Goal: Task Accomplishment & Management: Use online tool/utility

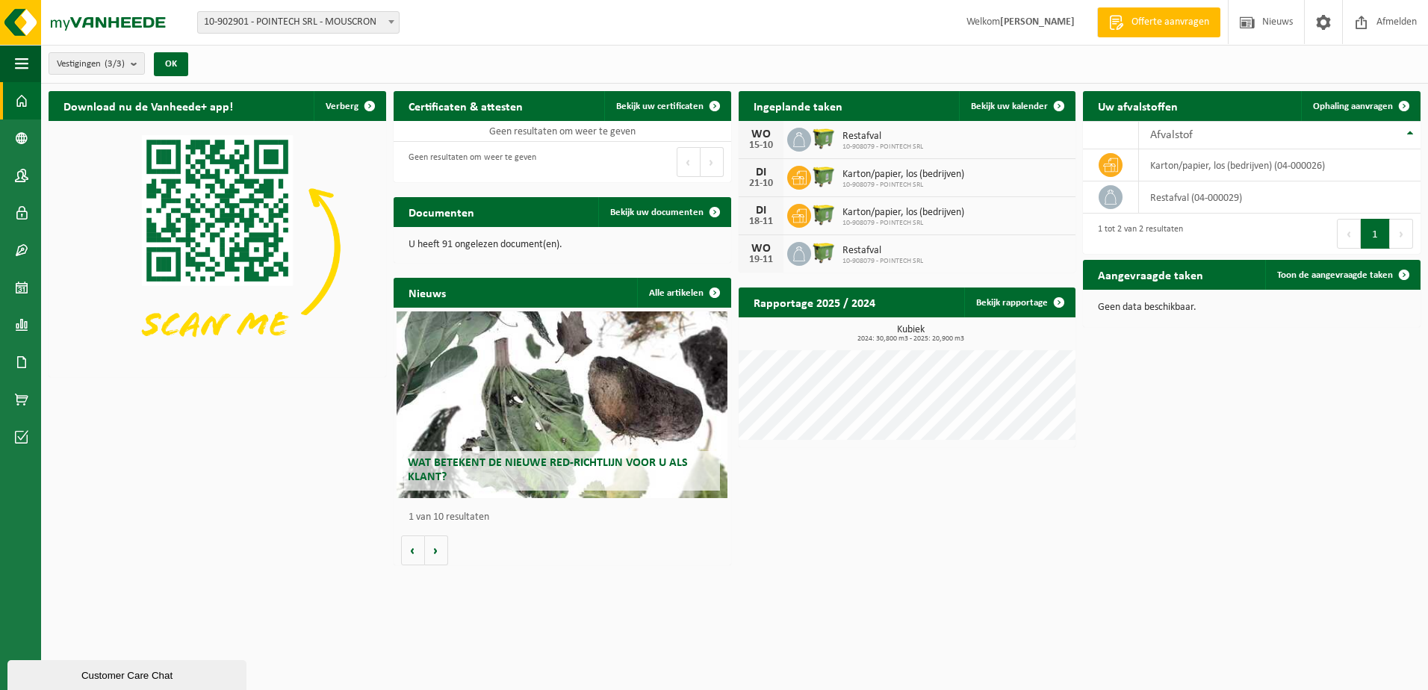
click at [1392, 17] on span "Afmelden" at bounding box center [1397, 22] width 48 height 44
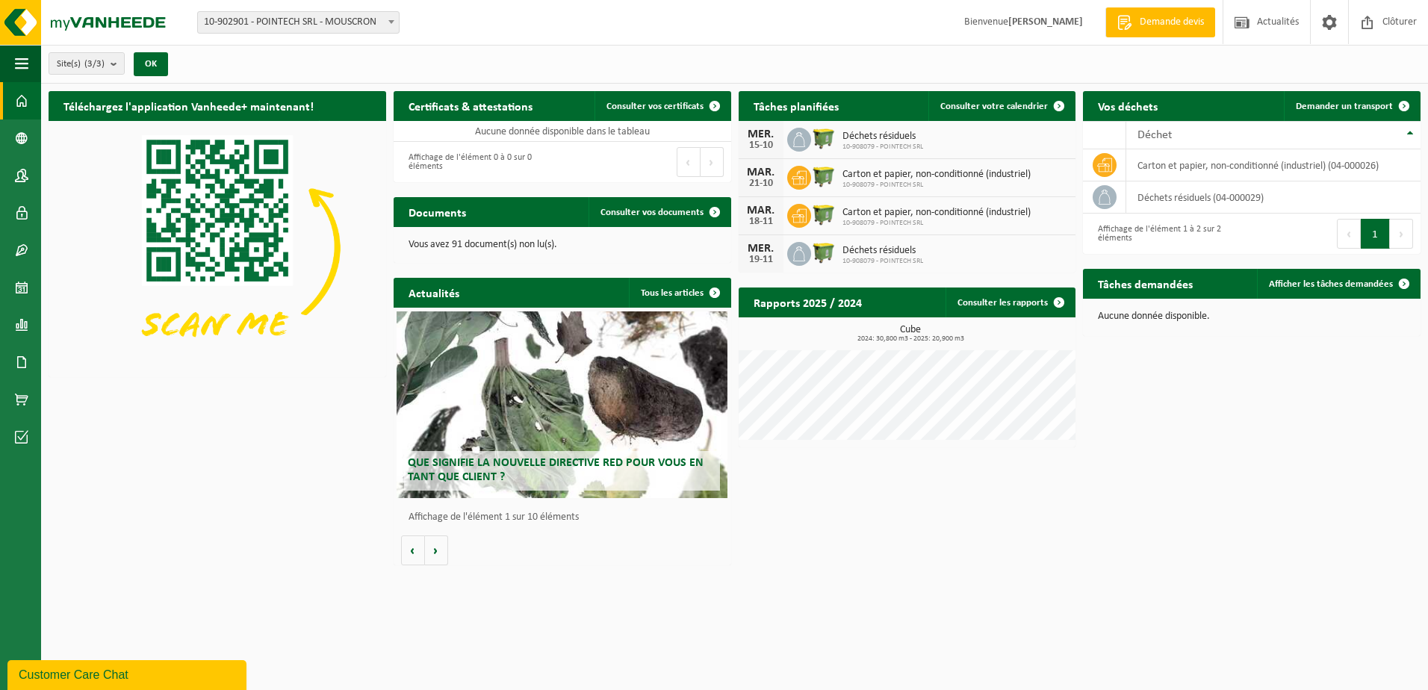
click at [991, 102] on span "Consulter votre calendrier" at bounding box center [994, 107] width 108 height 10
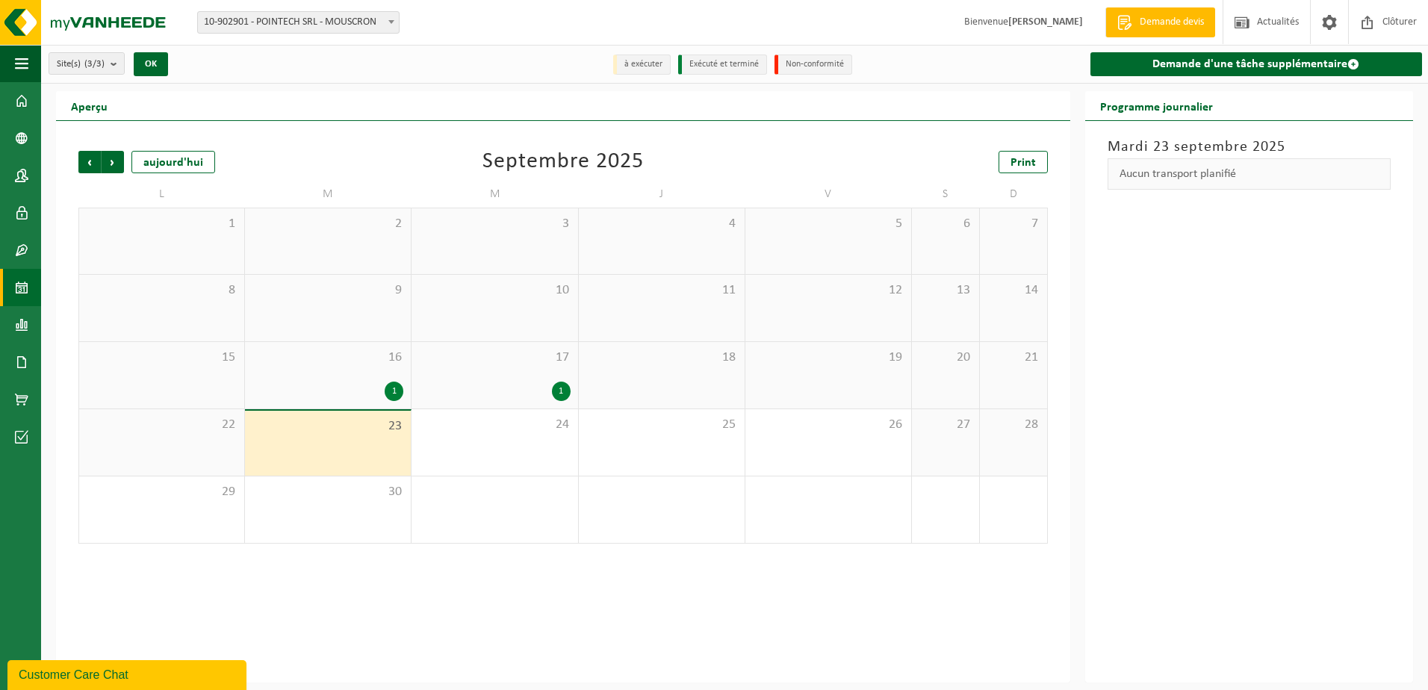
click at [1353, 58] on span at bounding box center [1353, 64] width 12 height 12
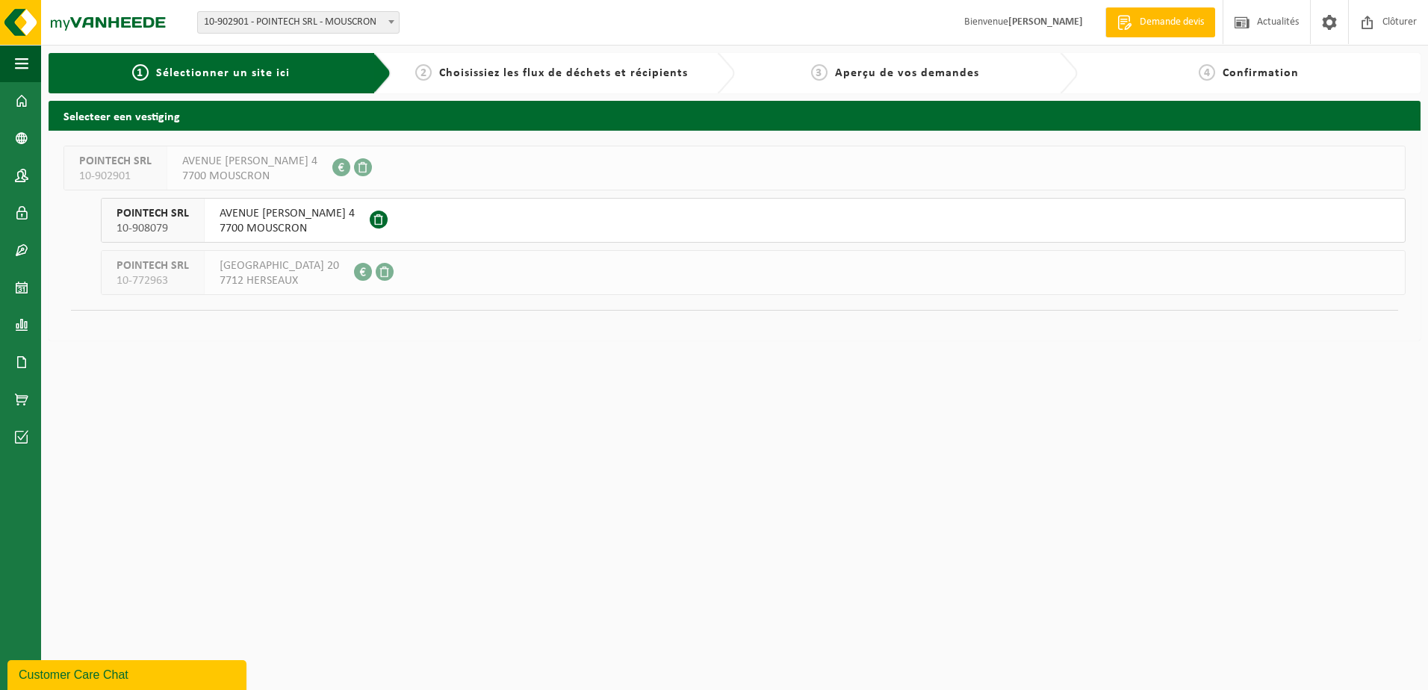
click at [264, 213] on span "AVENUE PATRICK WAGNON 4" at bounding box center [287, 213] width 135 height 15
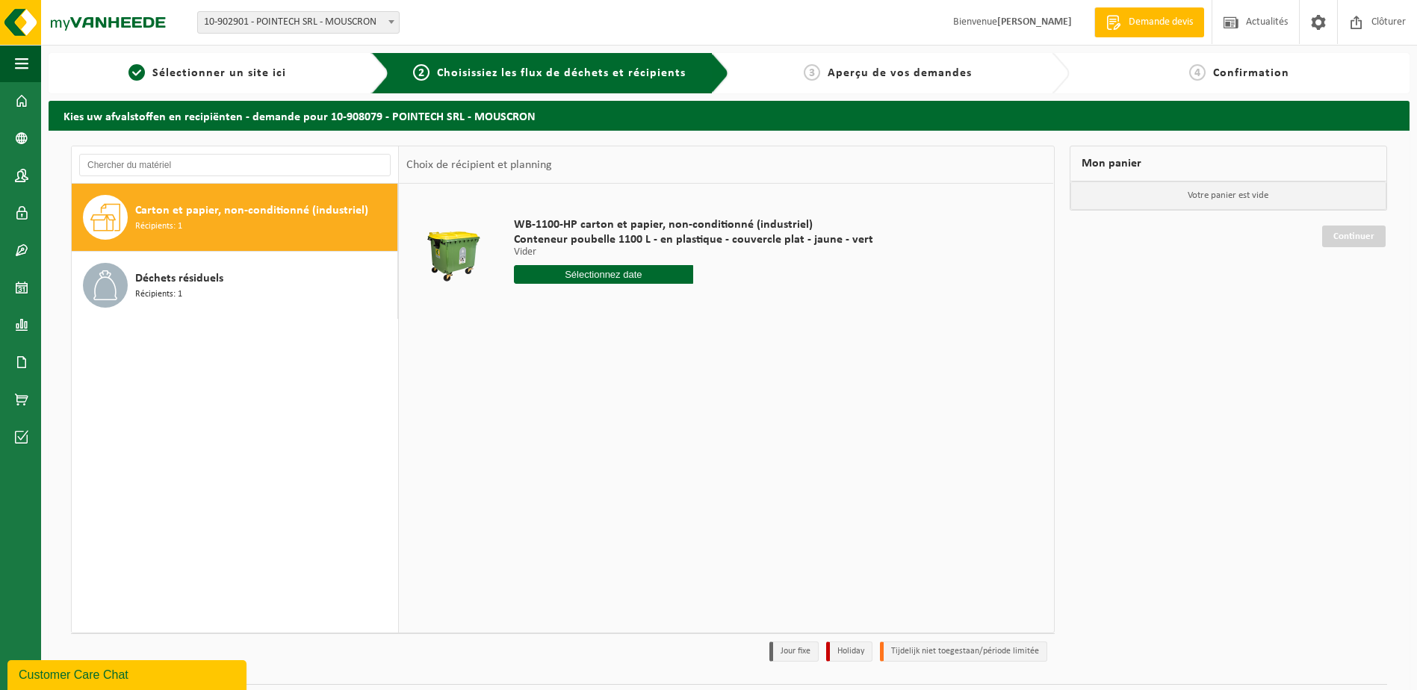
click at [258, 213] on span "Carton et papier, non-conditionné (industriel)" at bounding box center [251, 211] width 233 height 18
click at [579, 272] on input "text" at bounding box center [604, 274] width 180 height 19
click at [555, 450] on div "30" at bounding box center [554, 455] width 26 height 24
type input "à partir de 2025-09-30"
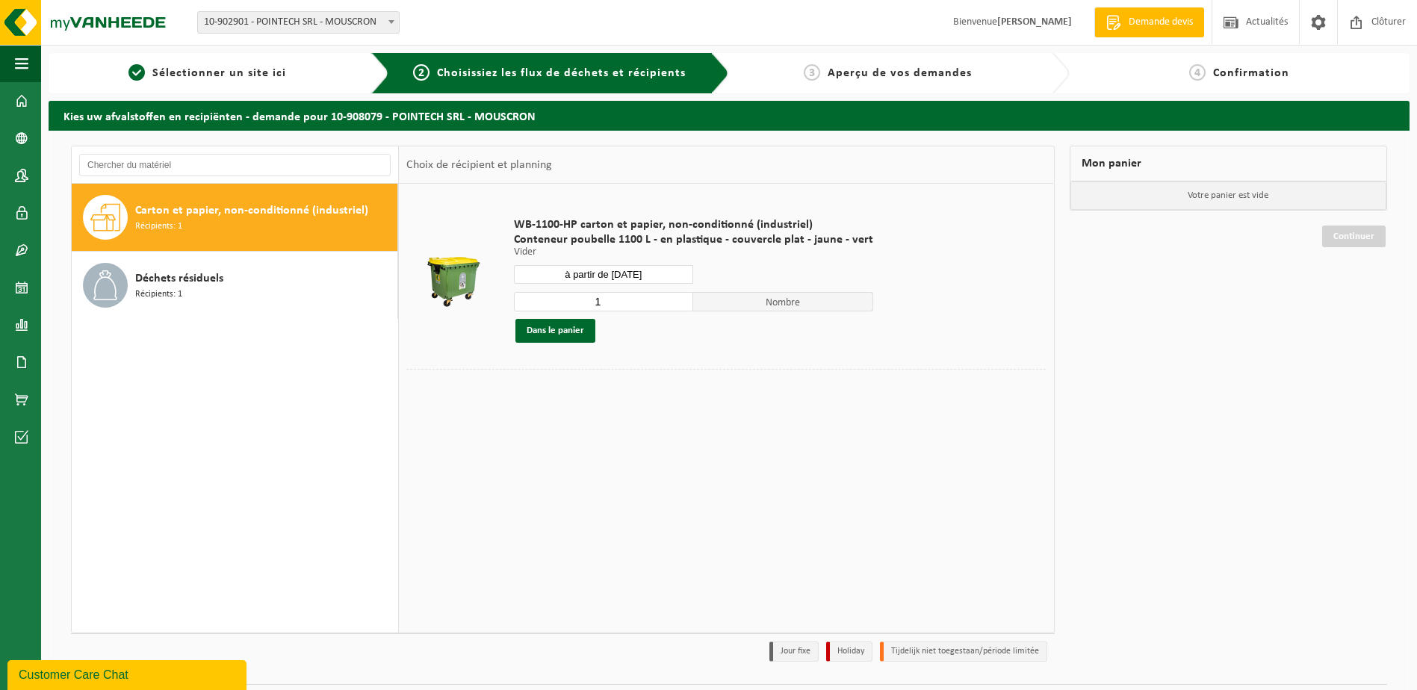
click at [557, 330] on button "Dans le panier" at bounding box center [555, 331] width 80 height 24
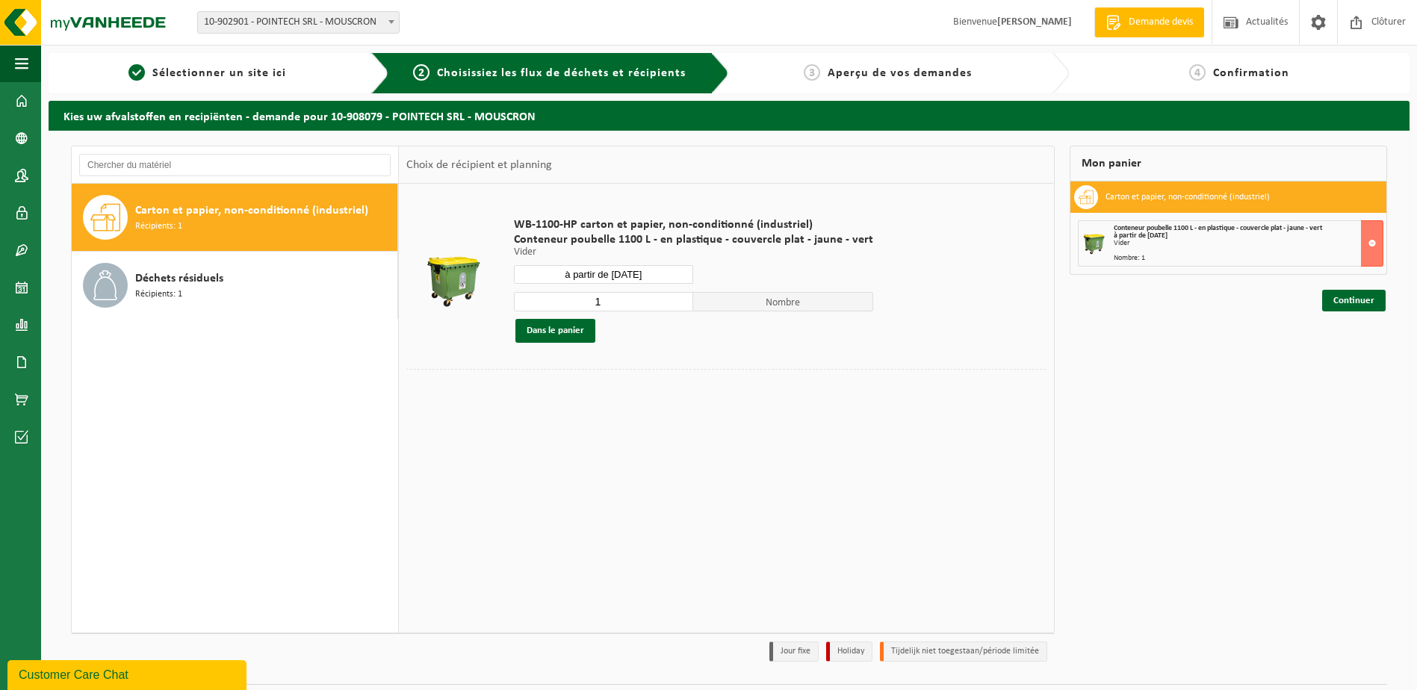
click at [1351, 302] on link "Continuer" at bounding box center [1353, 301] width 63 height 22
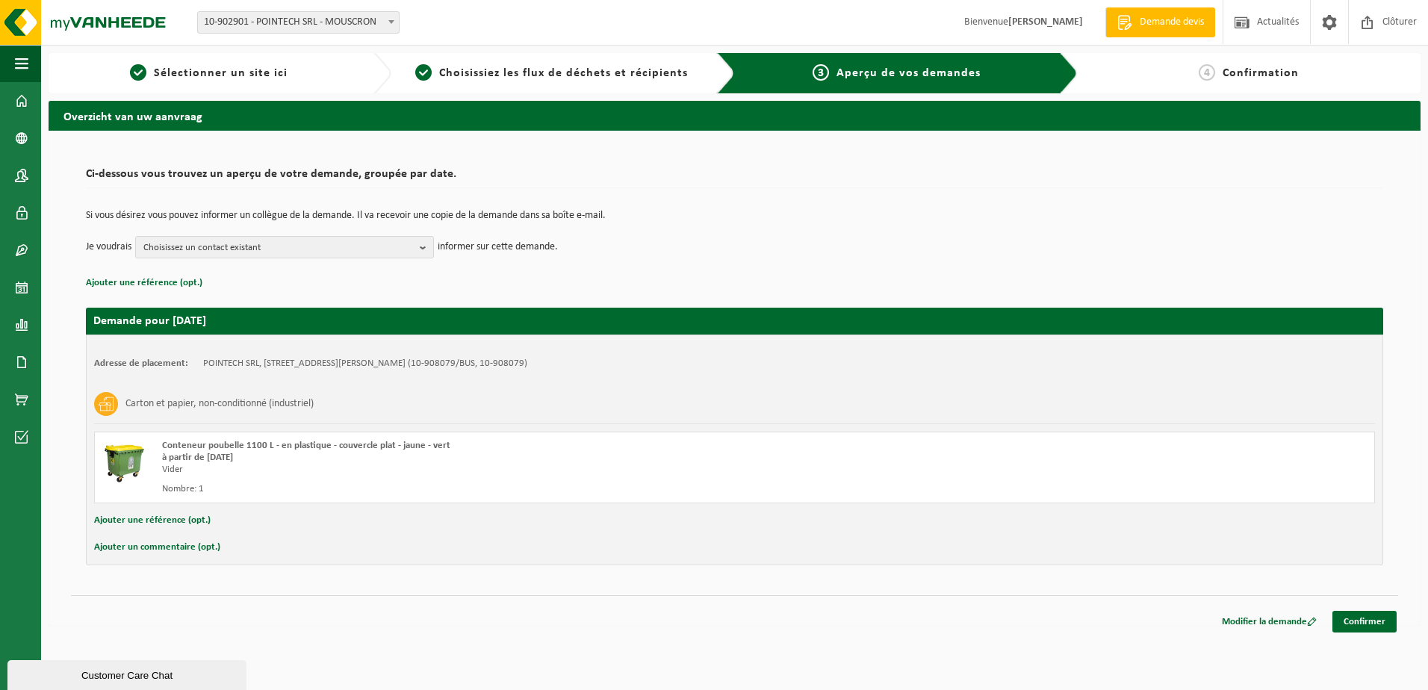
click at [285, 253] on span "Choisissez un contact existant" at bounding box center [278, 248] width 270 height 22
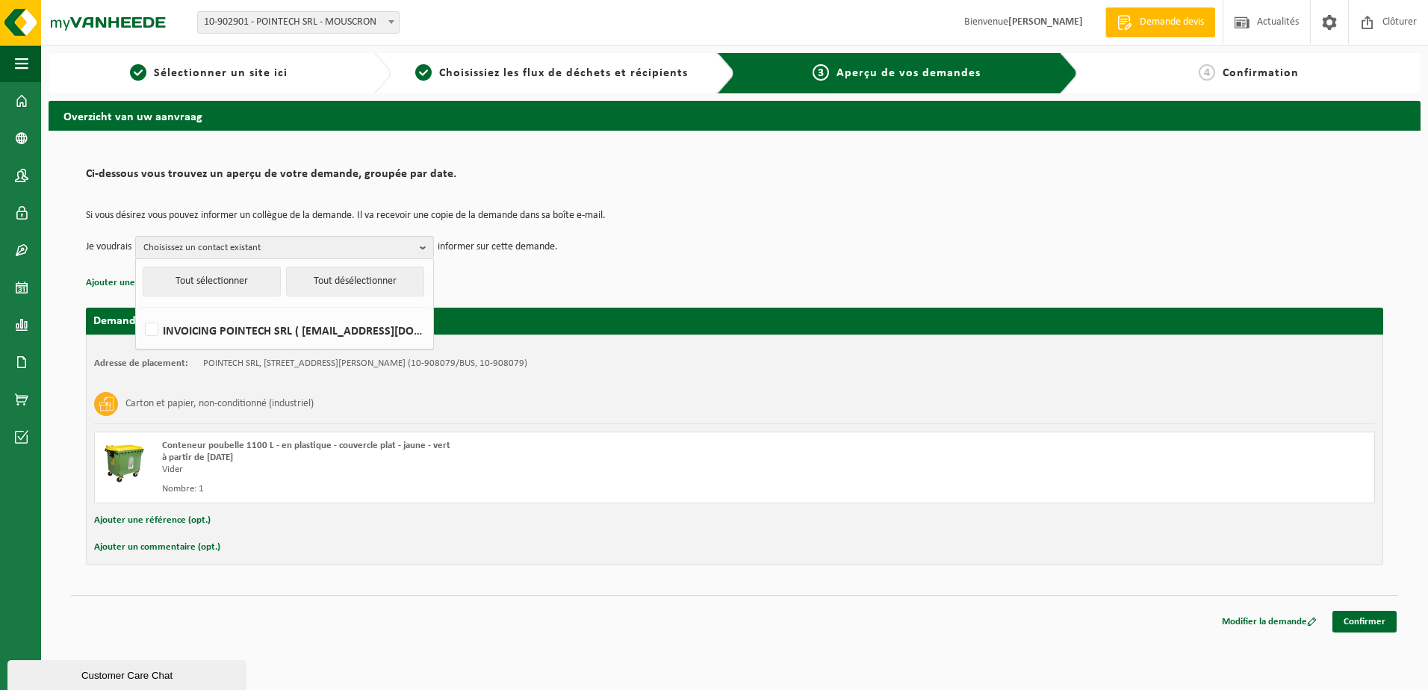
click at [164, 328] on label "INVOICING POINTECH SRL ( [EMAIL_ADDRESS][DOMAIN_NAME] )" at bounding box center [284, 330] width 284 height 22
click at [140, 311] on input "INVOICING POINTECH SRL ( [EMAIL_ADDRESS][DOMAIN_NAME] )" at bounding box center [139, 311] width 1 height 1
checkbox input "true"
click at [517, 289] on p "Ajouter une référence (opt.)" at bounding box center [734, 282] width 1297 height 19
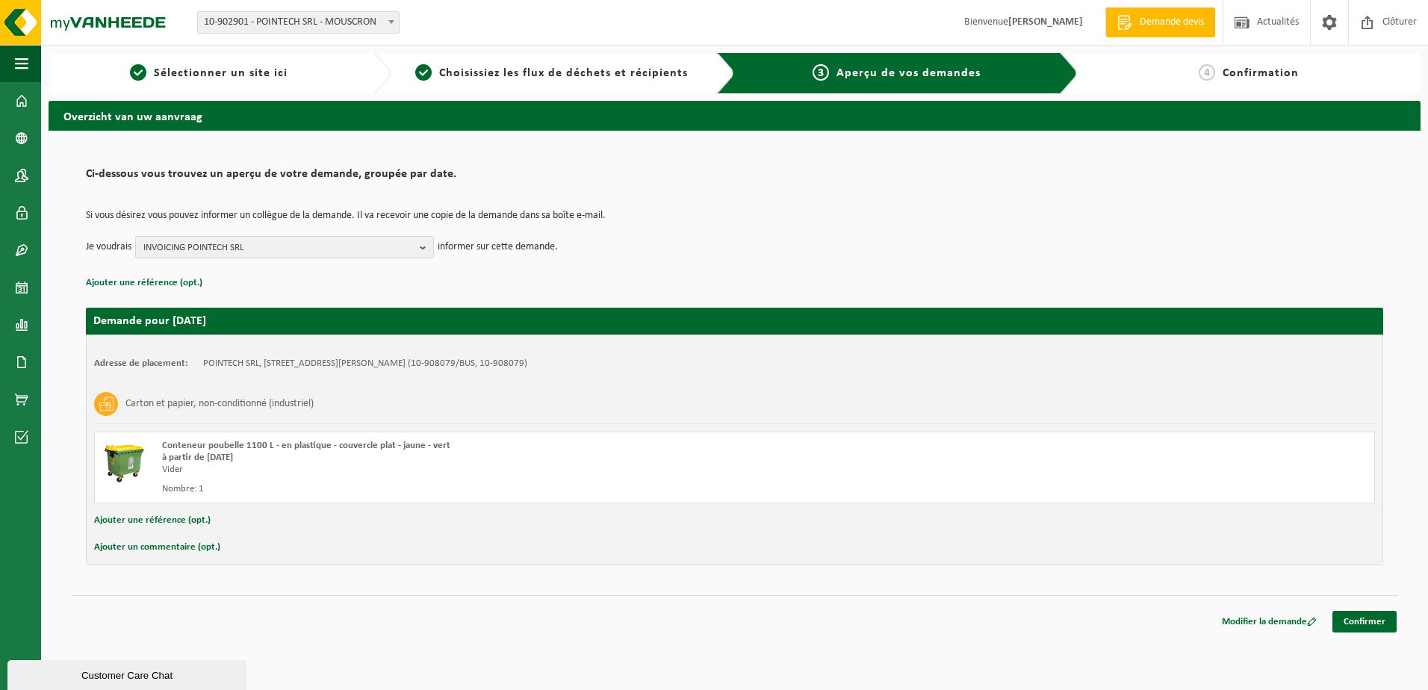
click at [1356, 617] on link "Confirmer" at bounding box center [1364, 622] width 64 height 22
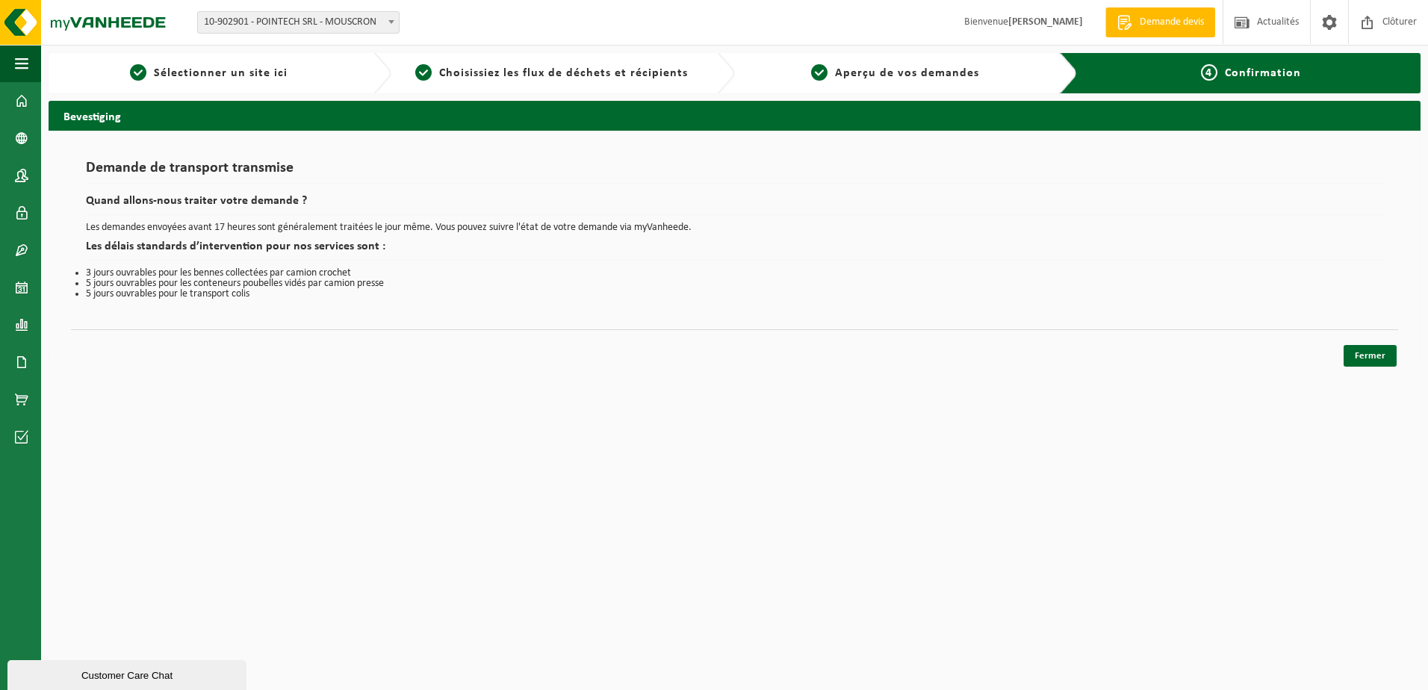
click at [1384, 357] on link "Fermer" at bounding box center [1370, 356] width 53 height 22
